Goal: Task Accomplishment & Management: Manage account settings

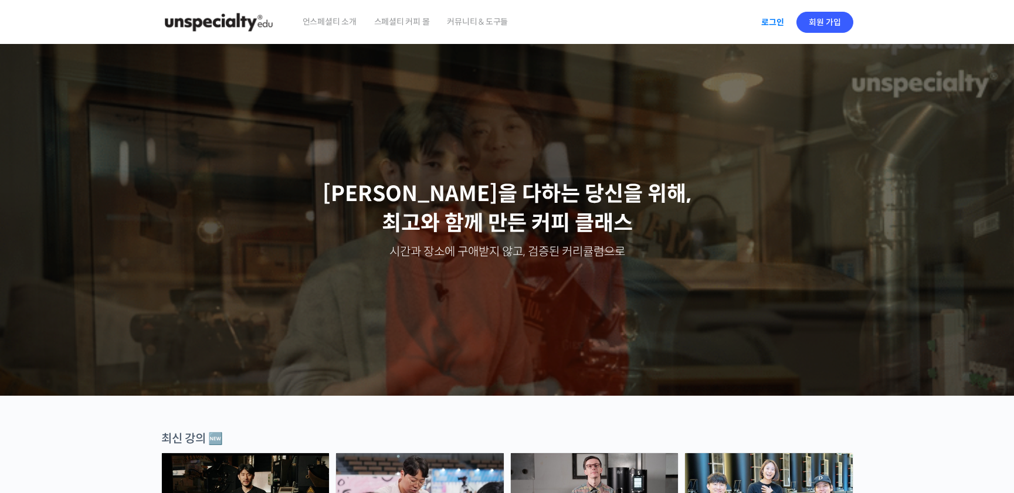
click at [776, 26] on link "로그인" at bounding box center [773, 22] width 37 height 27
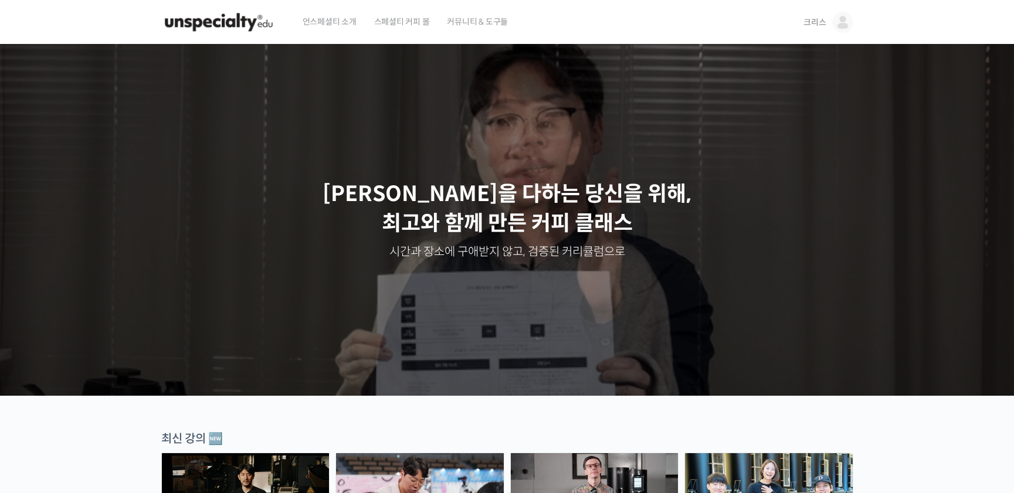
click at [813, 22] on span "크리스" at bounding box center [815, 22] width 22 height 11
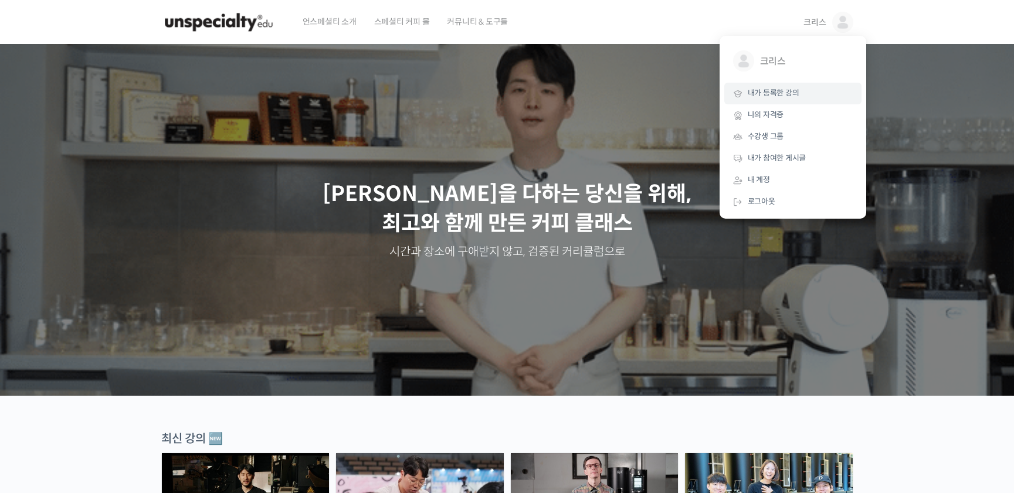
click at [773, 94] on span "내가 등록한 강의" at bounding box center [774, 93] width 52 height 10
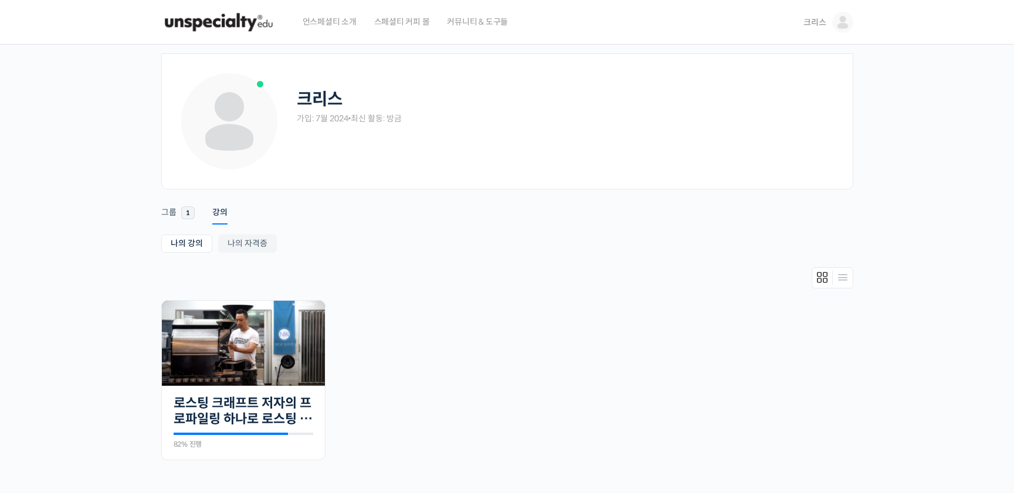
click at [817, 22] on span "크리스" at bounding box center [815, 22] width 22 height 11
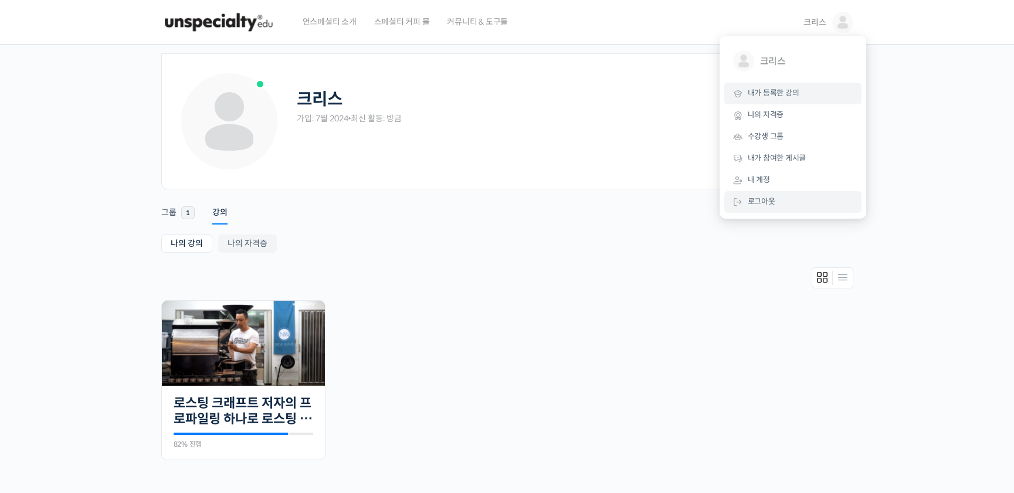
click at [754, 204] on span "로그아웃" at bounding box center [762, 202] width 28 height 10
